Goal: Information Seeking & Learning: Learn about a topic

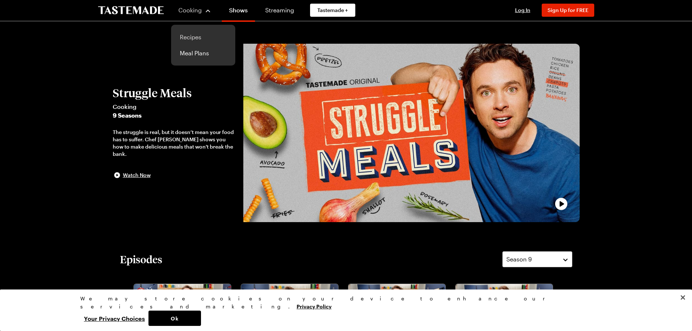
click at [198, 38] on link "Recipes" at bounding box center [202, 37] width 55 height 16
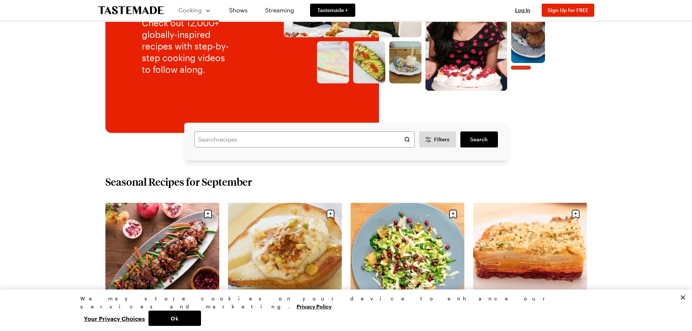
scroll to position [109, 0]
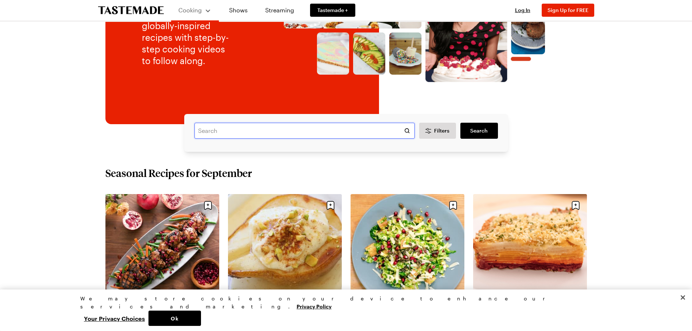
click at [215, 129] on input "text" at bounding box center [304, 131] width 220 height 16
type input "cassaroles"
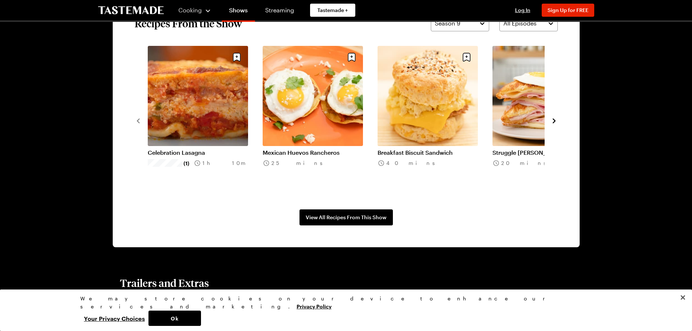
scroll to position [583, 0]
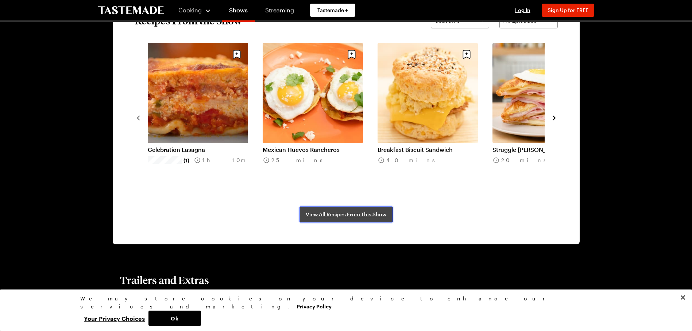
click at [346, 215] on span "View All Recipes From This Show" at bounding box center [345, 214] width 81 height 7
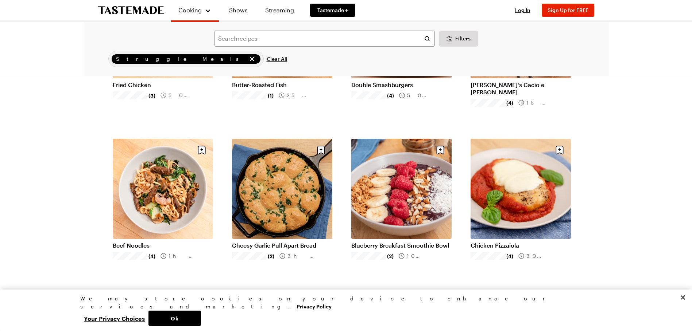
scroll to position [474, 0]
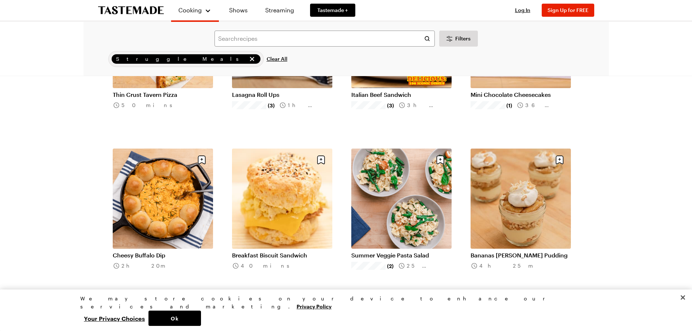
scroll to position [1604, 0]
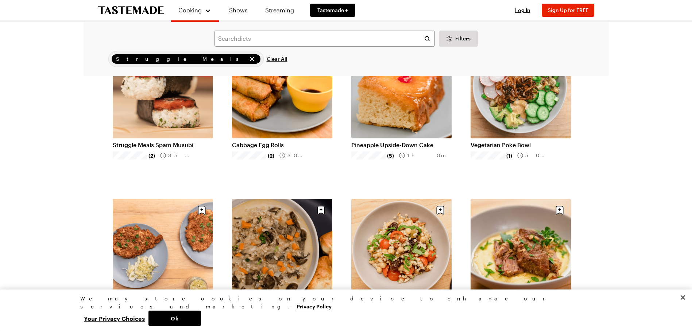
scroll to position [2698, 0]
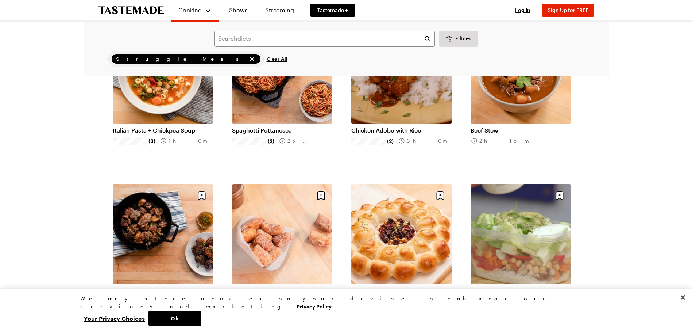
scroll to position [3645, 0]
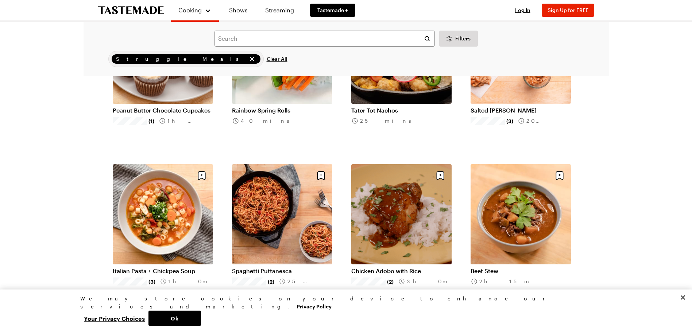
scroll to position [3244, 0]
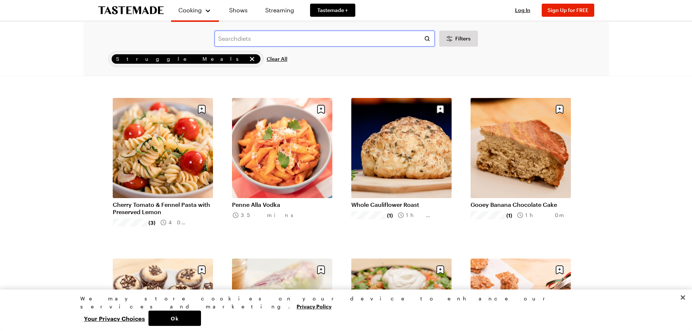
click at [244, 39] on input "text" at bounding box center [324, 39] width 220 height 16
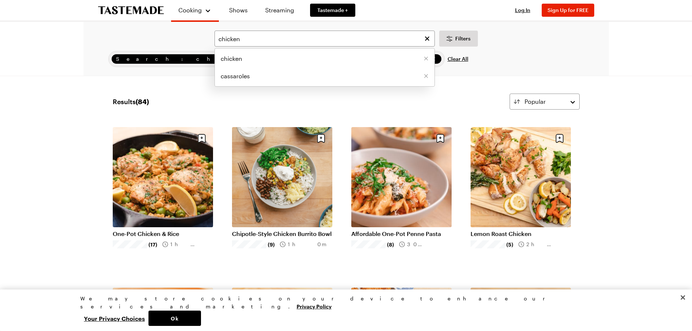
drag, startPoint x: 242, startPoint y: 39, endPoint x: 187, endPoint y: 38, distance: 54.3
click at [187, 38] on div "chicken chicken cassaroles Filters" at bounding box center [346, 39] width 505 height 16
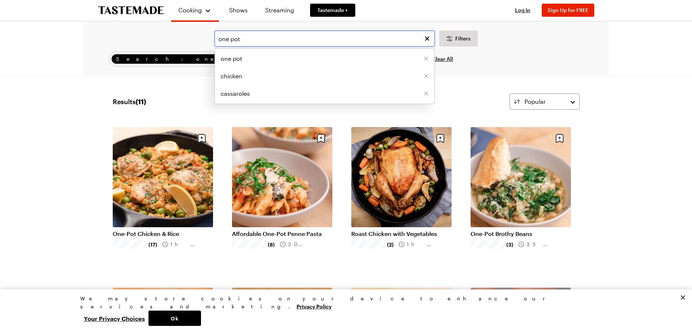
click at [230, 40] on input "one pot" at bounding box center [324, 39] width 220 height 16
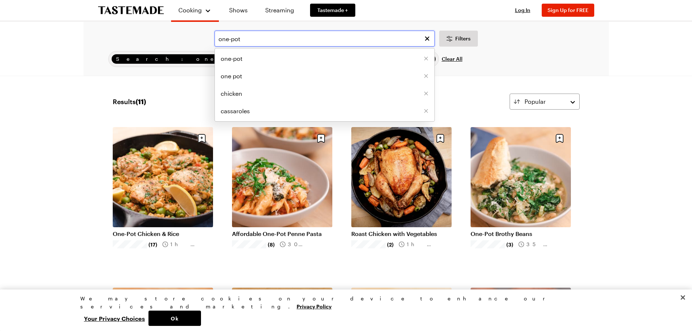
type input "one-pot"
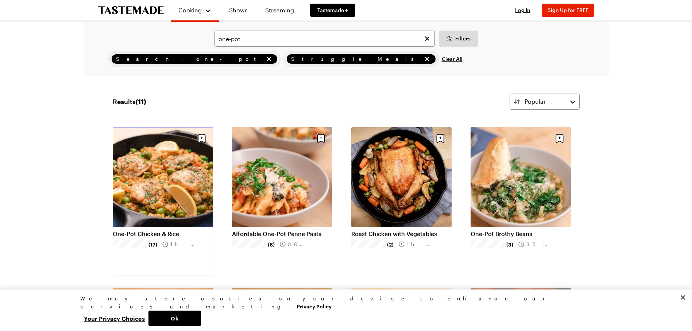
click at [158, 230] on link "One-Pot Chicken & Rice" at bounding box center [163, 233] width 100 height 7
